Goal: Task Accomplishment & Management: Complete application form

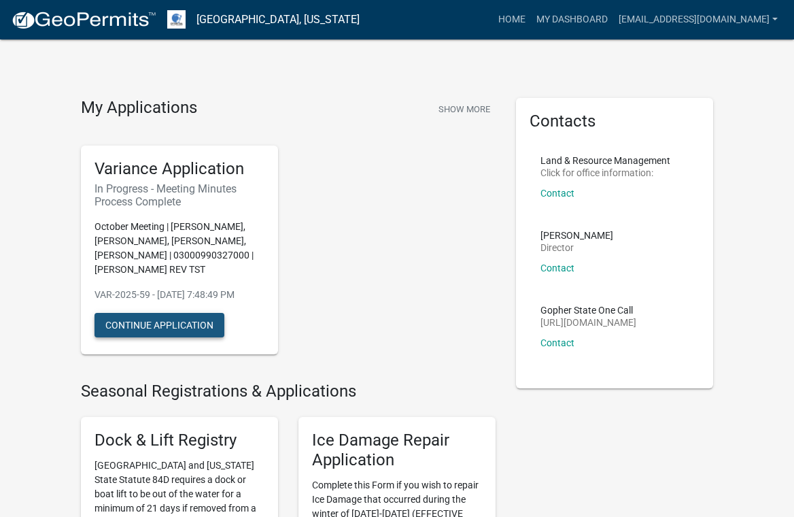
click at [177, 323] on button "Continue Application" at bounding box center [159, 325] width 130 height 24
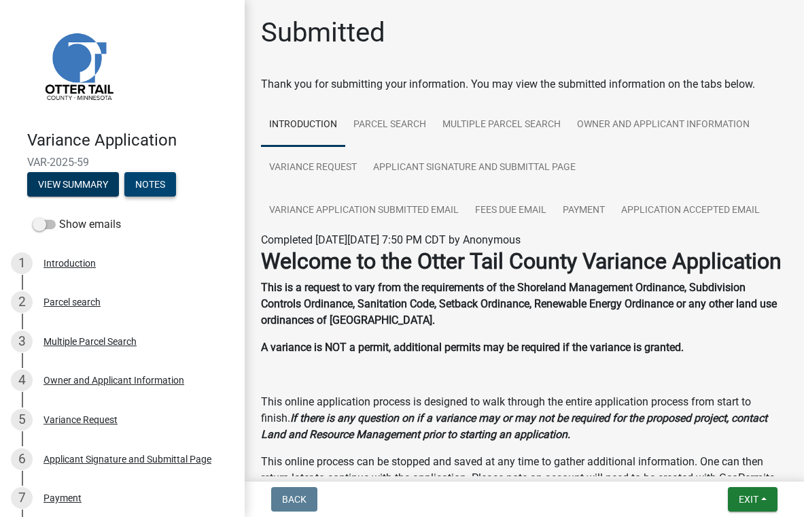
click at [154, 184] on button "Notes" at bounding box center [150, 184] width 52 height 24
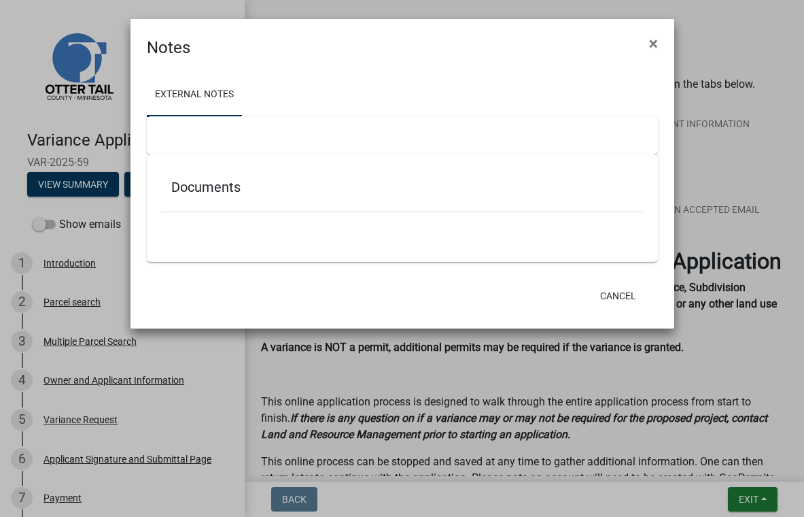
click at [235, 188] on h5 "Documents" at bounding box center [402, 187] width 462 height 16
click at [625, 299] on button "Cancel" at bounding box center [618, 295] width 58 height 24
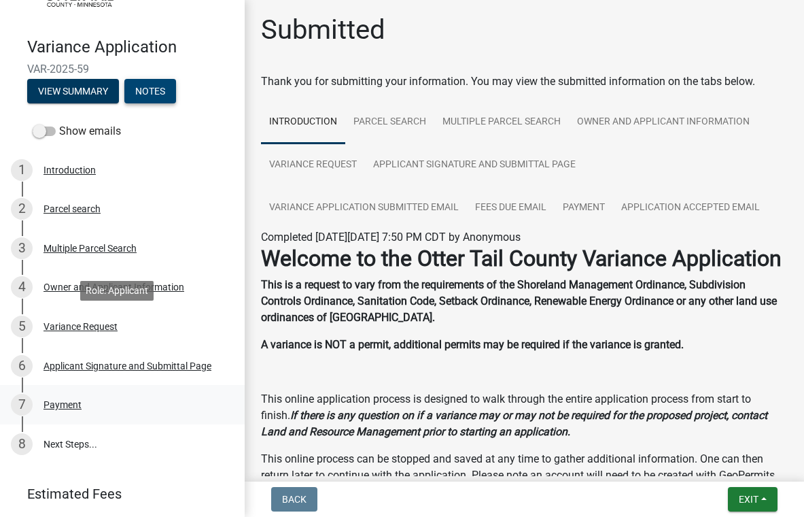
scroll to position [167, 0]
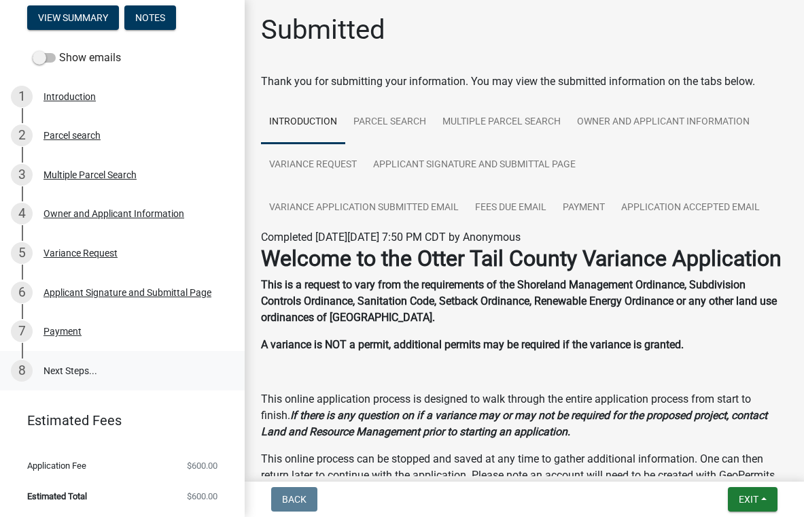
click at [57, 374] on link "8 Next Steps..." at bounding box center [122, 370] width 245 height 39
click at [65, 368] on link "8 Next Steps..." at bounding box center [122, 370] width 245 height 39
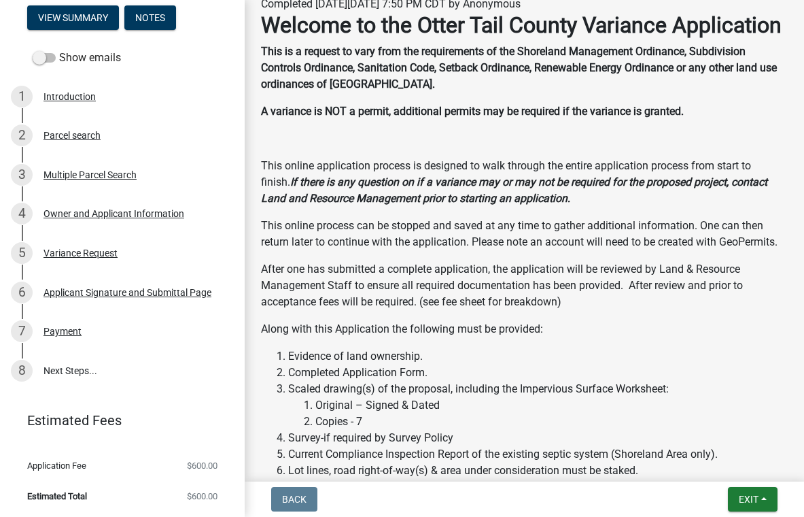
scroll to position [492, 0]
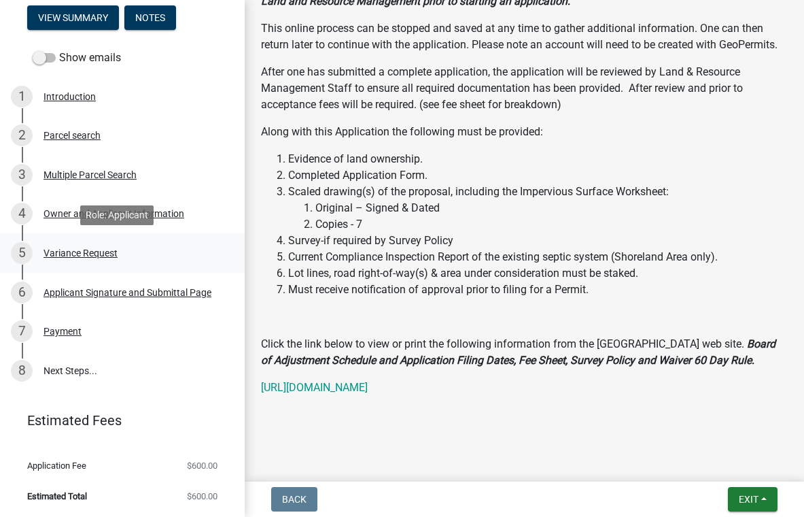
click at [76, 253] on div "Variance Request" at bounding box center [81, 253] width 74 height 10
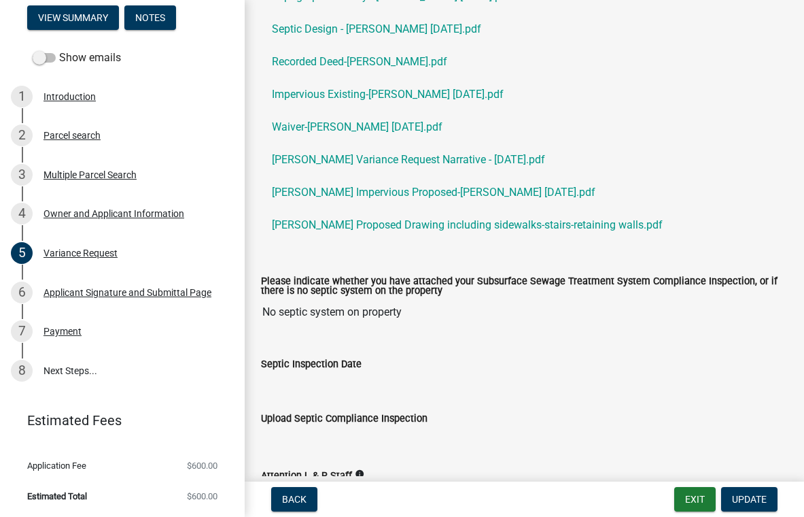
scroll to position [719, 0]
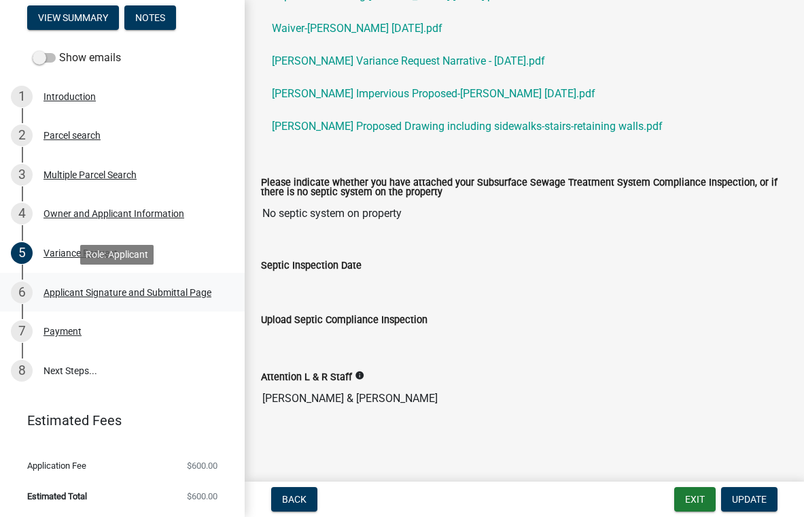
click at [81, 294] on div "Applicant Signature and Submittal Page" at bounding box center [128, 293] width 168 height 10
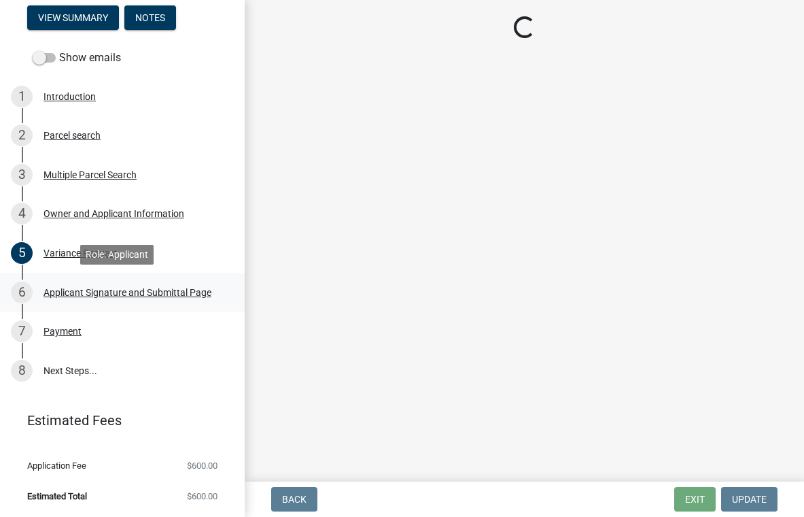
scroll to position [0, 0]
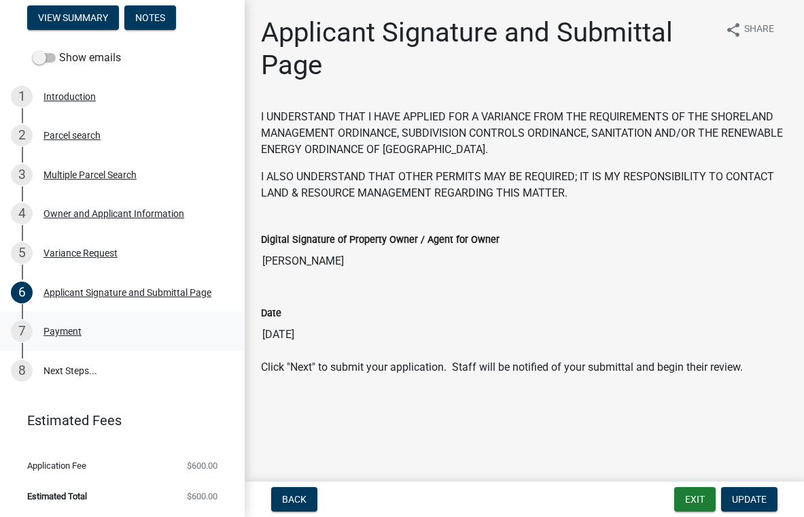
click at [67, 332] on div "Payment" at bounding box center [63, 331] width 38 height 10
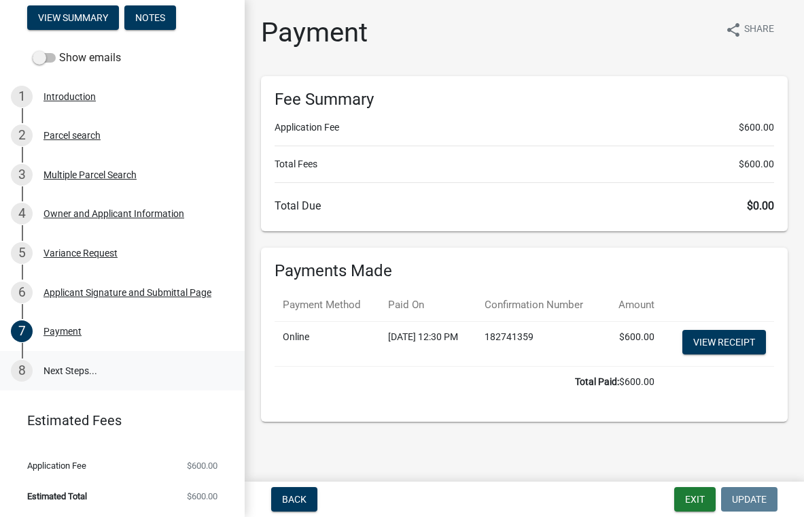
click at [78, 372] on link "8 Next Steps..." at bounding box center [122, 370] width 245 height 39
click at [75, 370] on link "8 Next Steps..." at bounding box center [122, 370] width 245 height 39
click at [72, 370] on link "8 Next Steps..." at bounding box center [122, 370] width 245 height 39
click at [83, 16] on button "View Summary" at bounding box center [73, 17] width 92 height 24
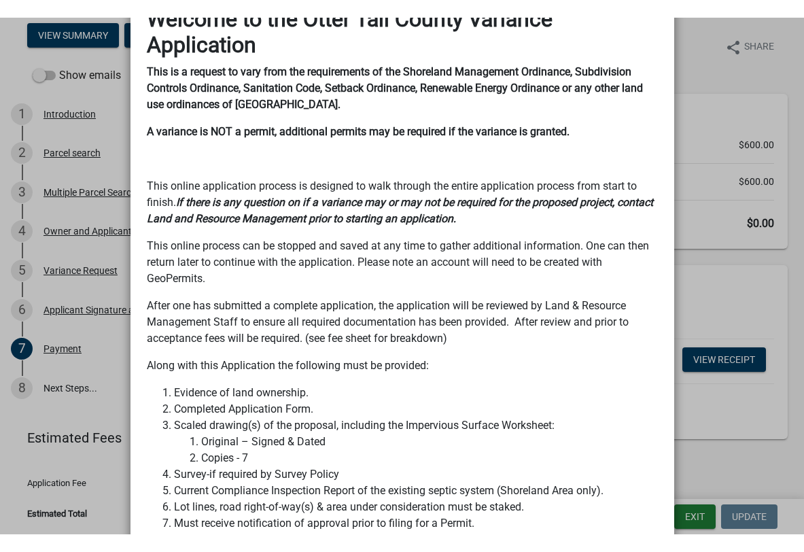
scroll to position [470, 0]
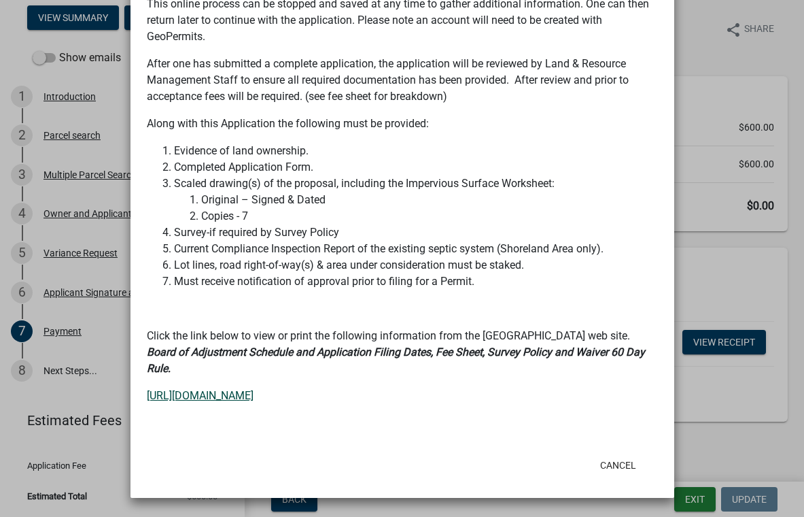
click at [254, 389] on link "[URL][DOMAIN_NAME]" at bounding box center [200, 395] width 107 height 13
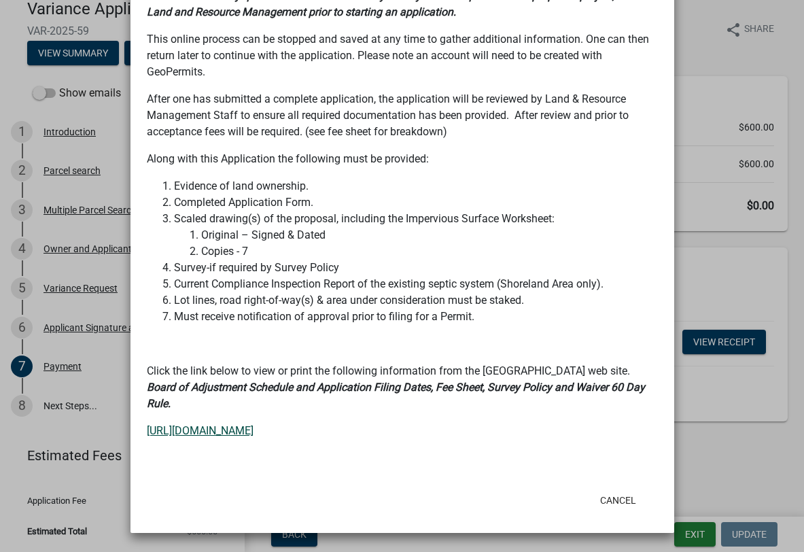
scroll to position [435, 0]
